Goal: Use online tool/utility: Utilize a website feature to perform a specific function

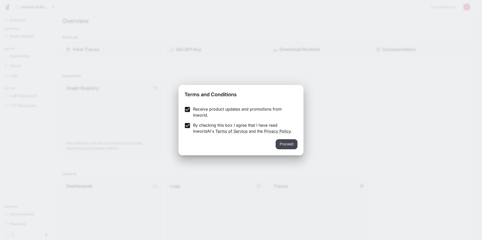
click at [294, 145] on button "Proceed" at bounding box center [287, 144] width 22 height 10
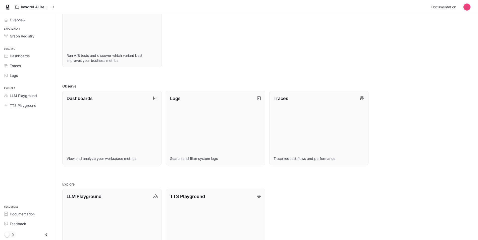
scroll to position [117, 0]
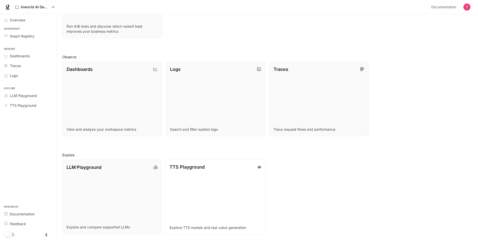
click at [216, 175] on link "TTS Playground Explore TTS models and test voice generation" at bounding box center [215, 196] width 100 height 75
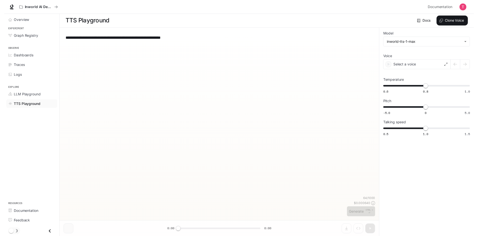
scroll to position [0, 0]
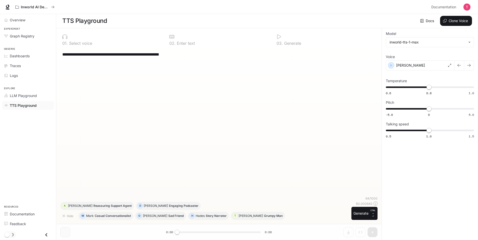
click at [108, 67] on div "**********" at bounding box center [218, 122] width 317 height 148
click at [364, 211] on button "Generate CTRL + ⏎" at bounding box center [364, 213] width 26 height 13
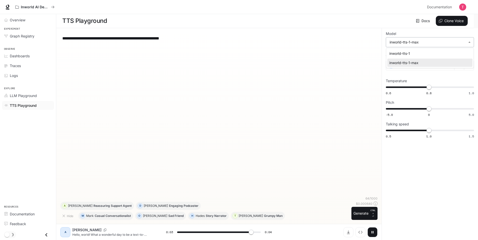
click at [441, 44] on body "**********" at bounding box center [239, 120] width 478 height 240
type input "*"
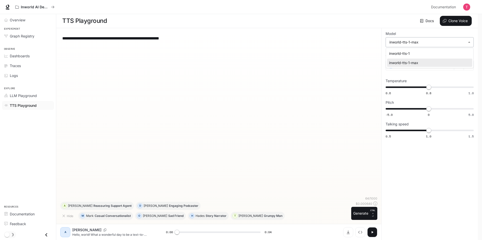
click at [441, 44] on div at bounding box center [241, 120] width 482 height 240
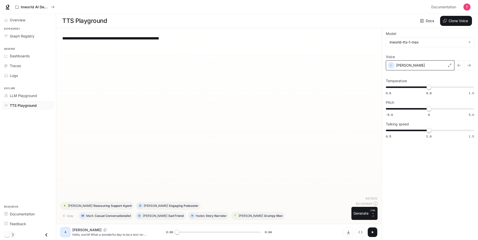
click at [426, 63] on div "[PERSON_NAME]" at bounding box center [420, 65] width 69 height 10
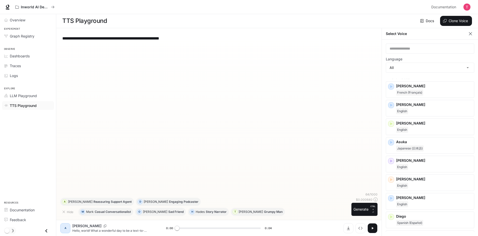
scroll to position [0, 0]
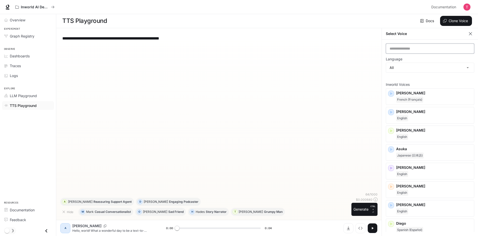
click at [411, 50] on input "text" at bounding box center [430, 48] width 88 height 5
click at [409, 65] on body "**********" at bounding box center [239, 118] width 478 height 236
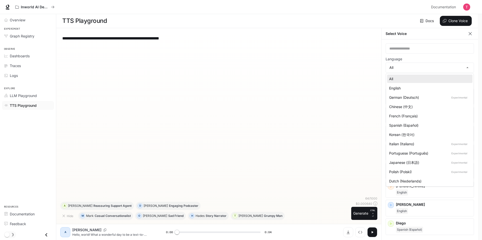
click at [349, 128] on div at bounding box center [241, 120] width 482 height 240
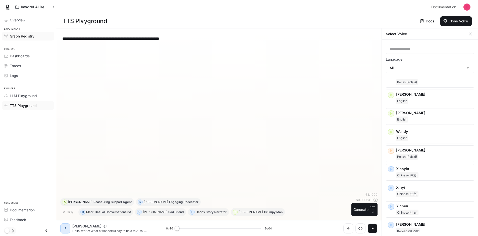
click at [20, 35] on span "Graph Registry" at bounding box center [22, 35] width 25 height 5
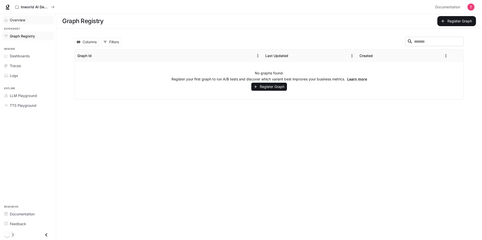
click at [32, 22] on div "Overview" at bounding box center [31, 19] width 42 height 5
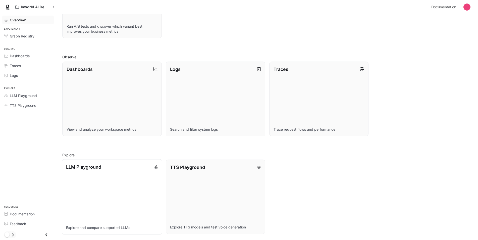
click at [124, 195] on link "LLM Playground Explore and compare supported LLMs" at bounding box center [112, 196] width 100 height 75
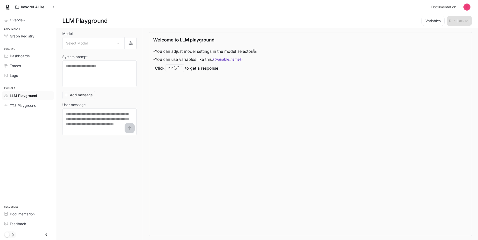
scroll to position [0, 0]
